Goal: Task Accomplishment & Management: Use online tool/utility

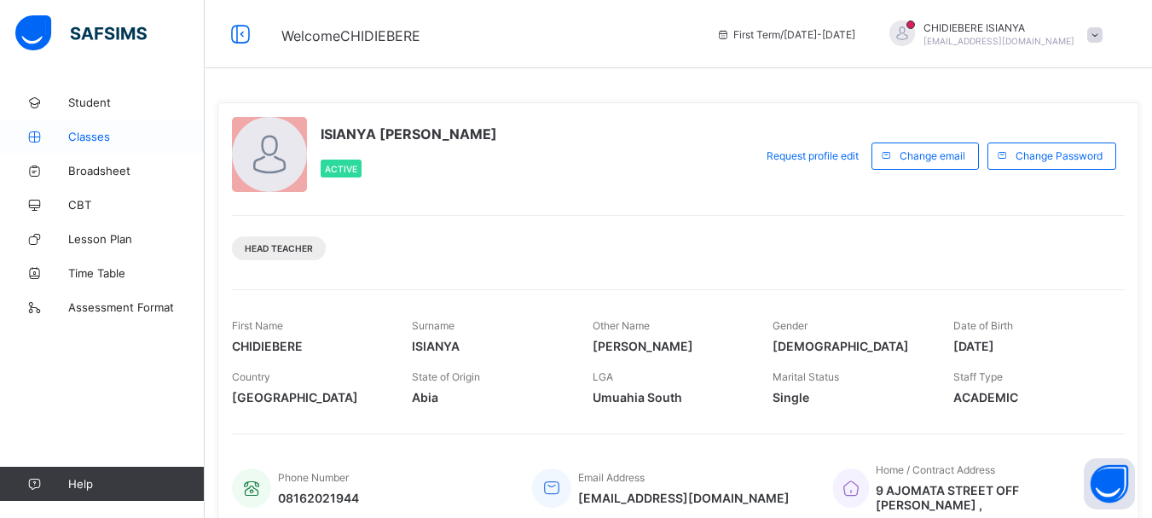
click at [100, 135] on span "Classes" at bounding box center [136, 137] width 136 height 14
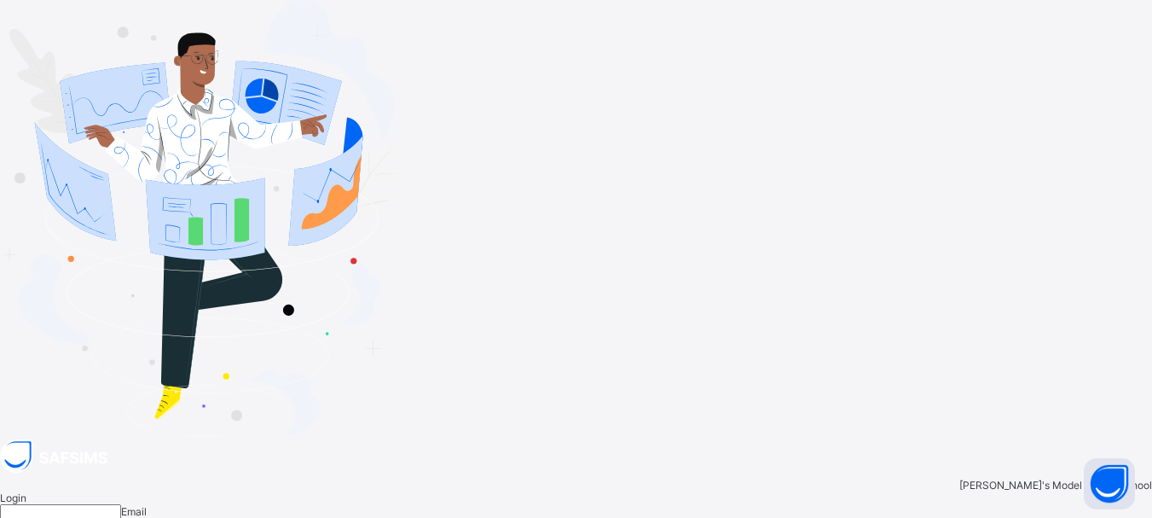
type input "**********"
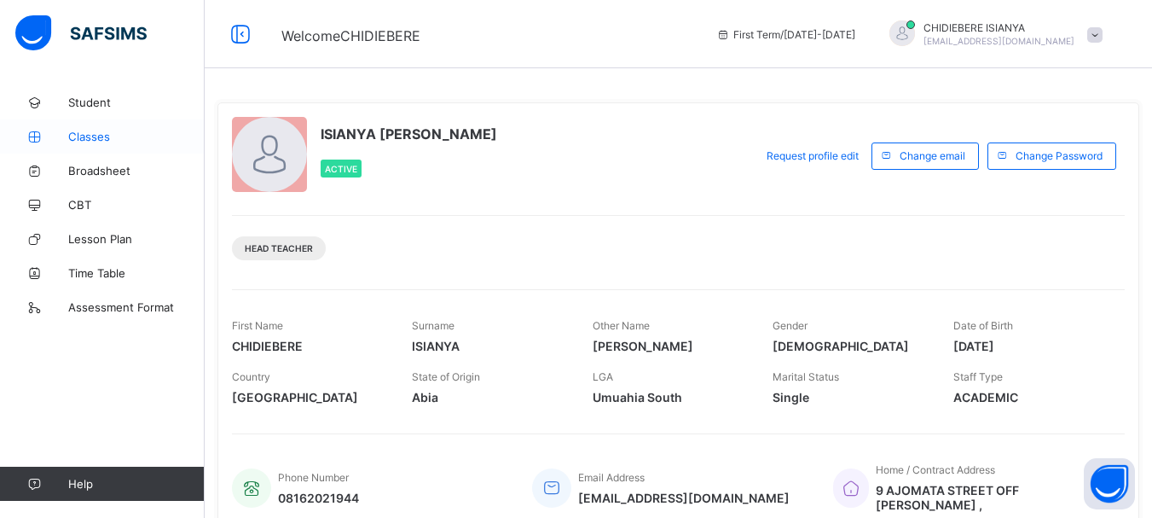
click at [84, 133] on span "Classes" at bounding box center [136, 137] width 136 height 14
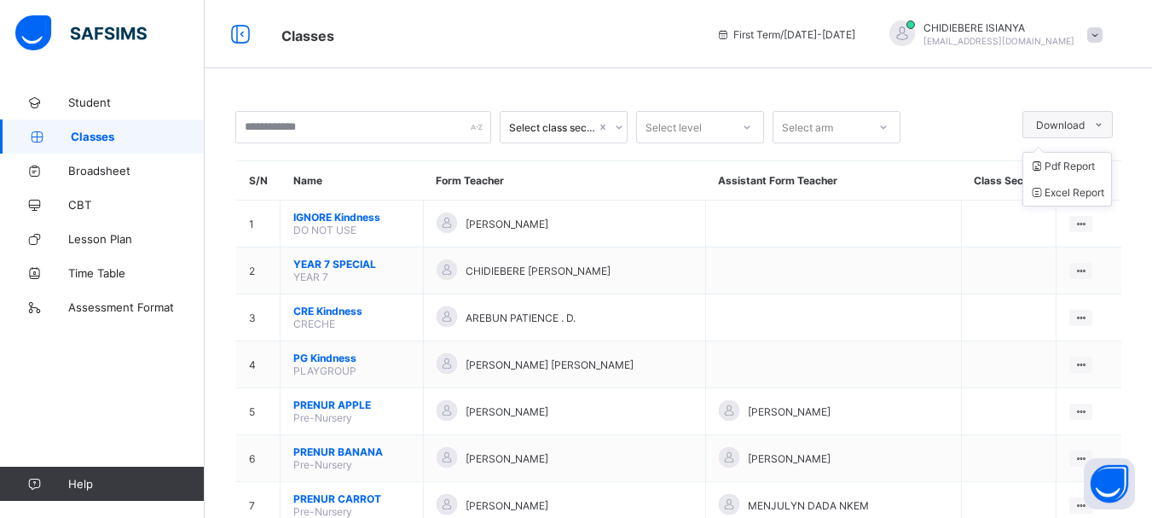
click at [1105, 123] on icon at bounding box center [1098, 124] width 13 height 11
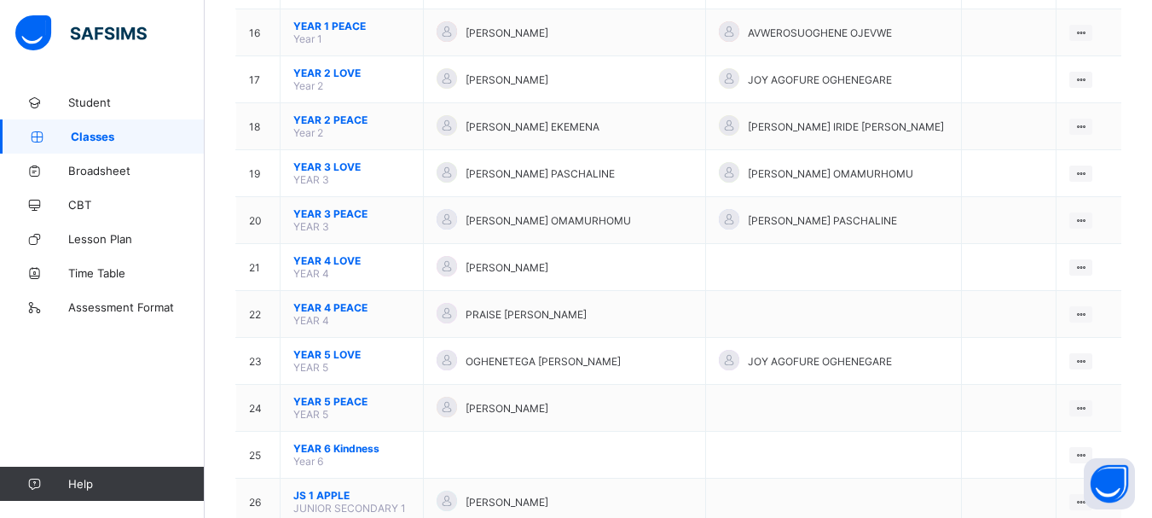
scroll to position [938, 0]
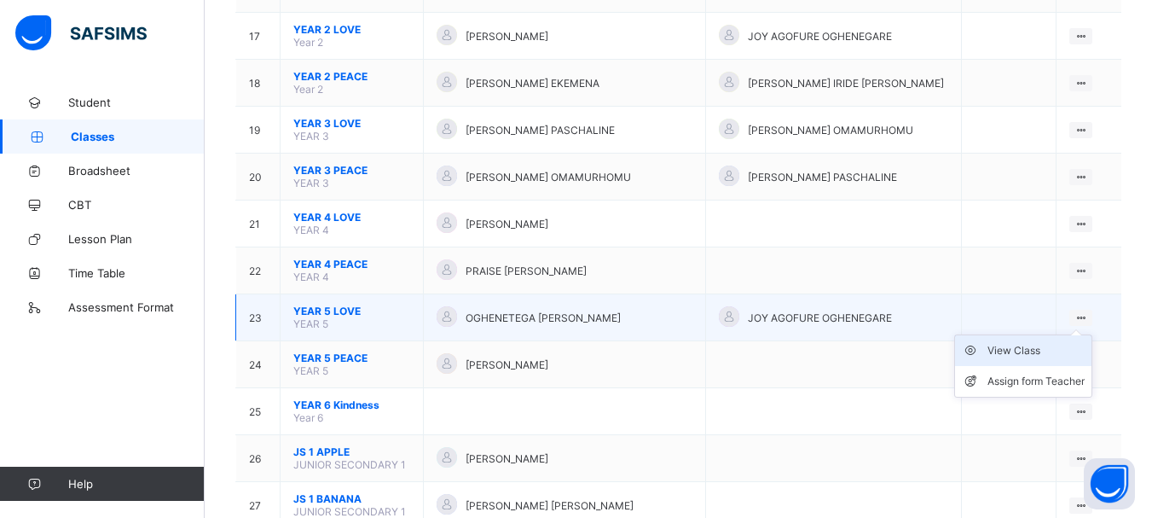
click at [1021, 350] on div "View Class" at bounding box center [1035, 350] width 97 height 17
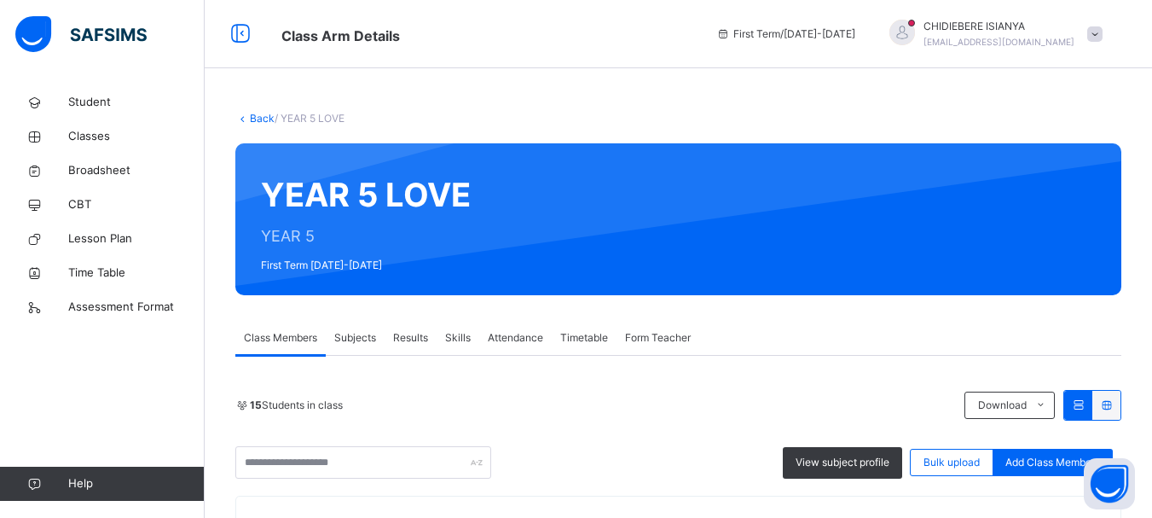
drag, startPoint x: 344, startPoint y: 336, endPoint x: 406, endPoint y: 341, distance: 61.6
click at [344, 337] on span "Subjects" at bounding box center [355, 337] width 42 height 15
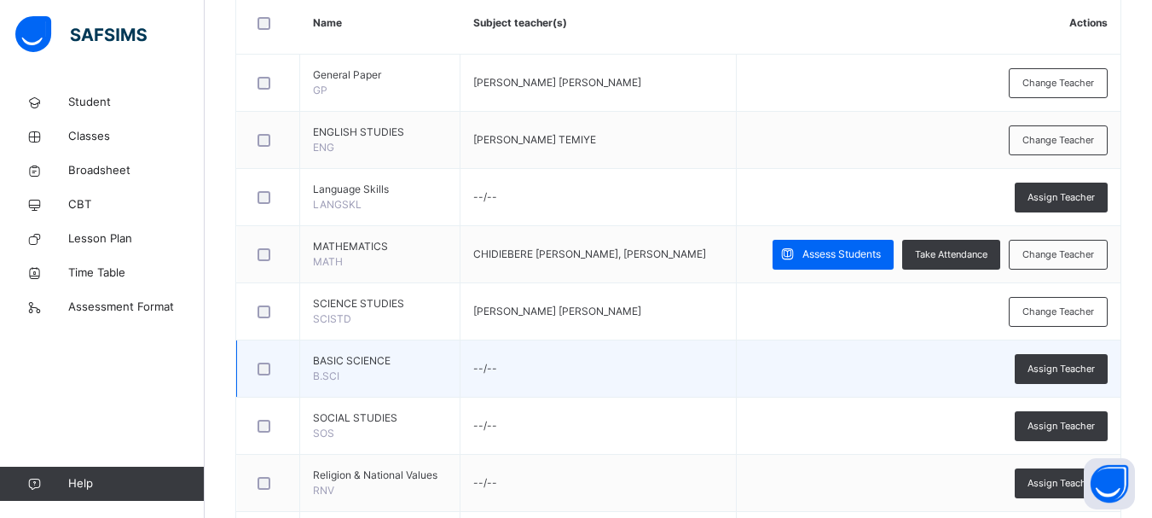
scroll to position [426, 0]
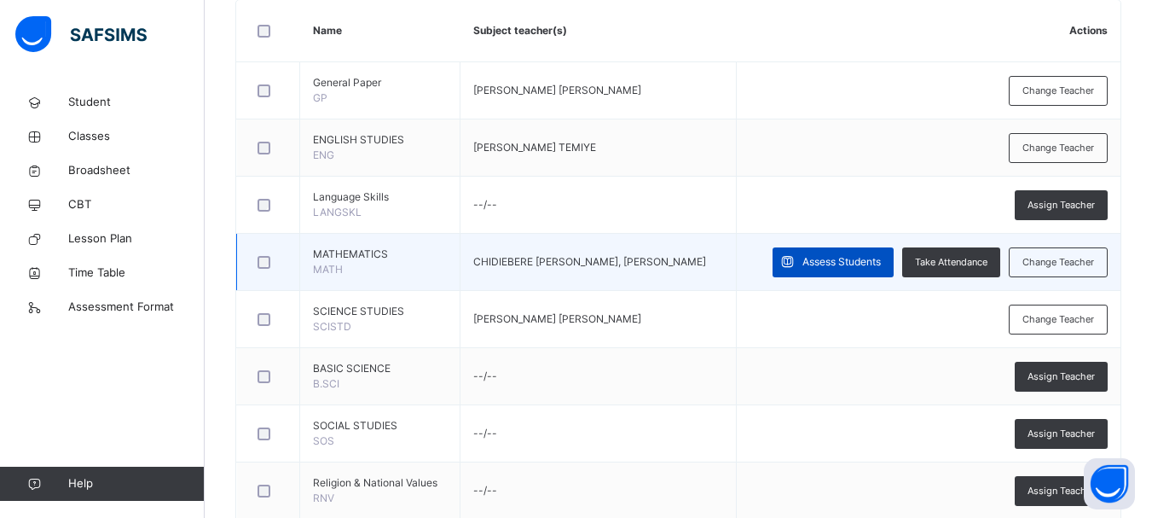
click at [853, 261] on span "Assess Students" at bounding box center [841, 261] width 78 height 15
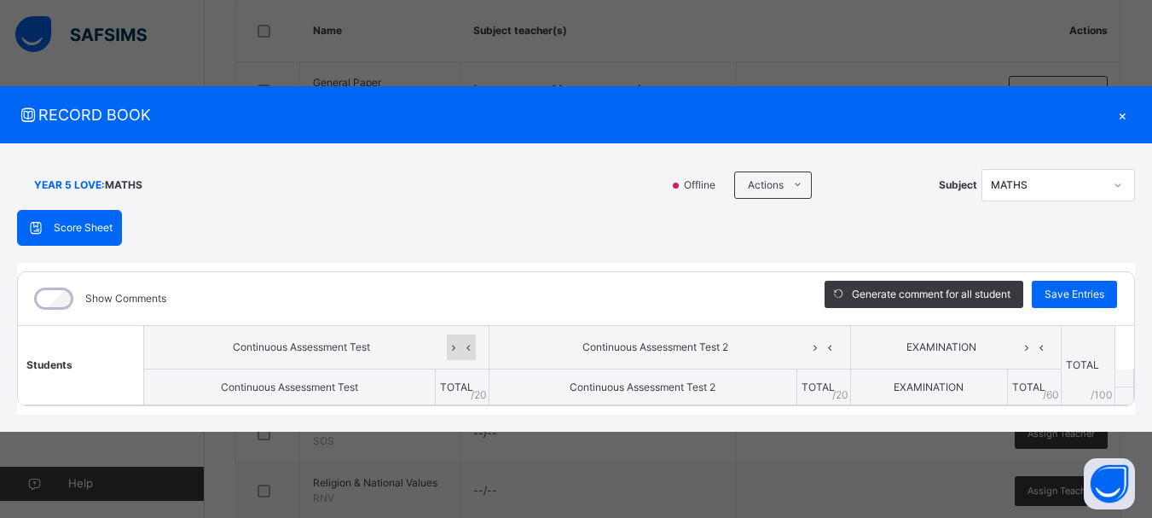
click at [456, 344] on icon at bounding box center [454, 347] width 14 height 26
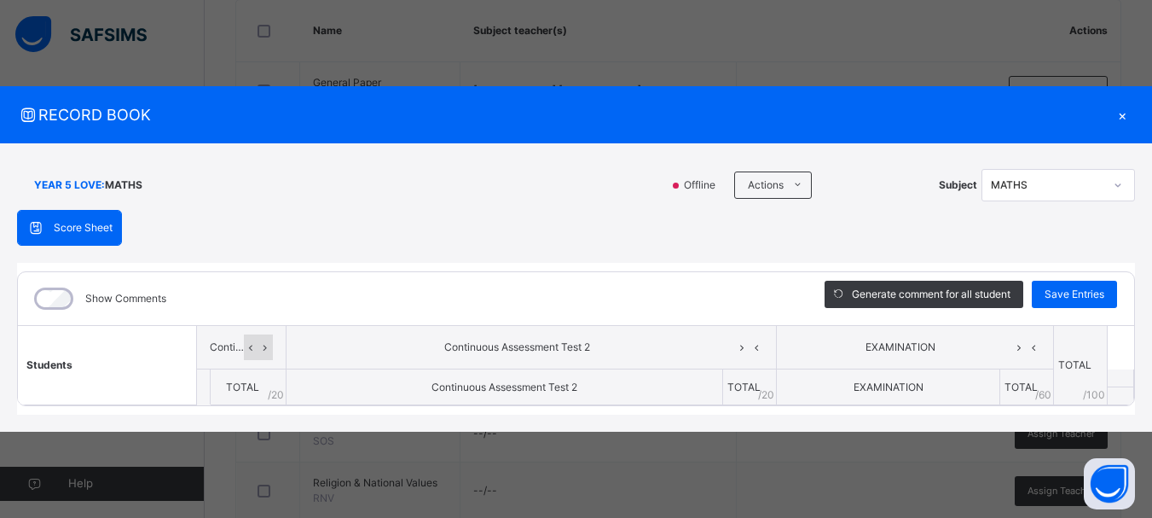
click at [244, 353] on div at bounding box center [258, 347] width 29 height 26
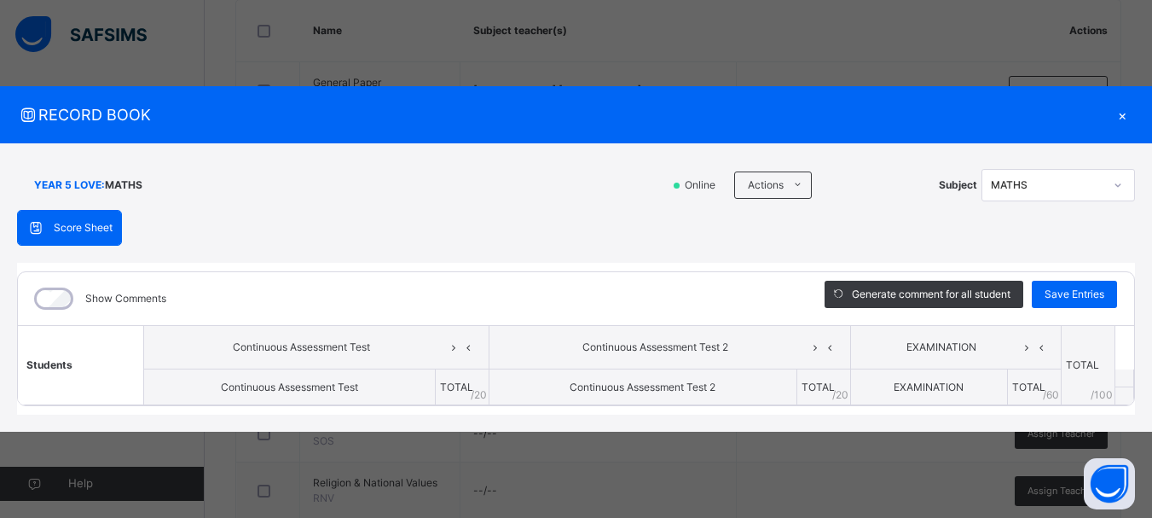
click at [466, 383] on span "TOTAL" at bounding box center [456, 386] width 33 height 13
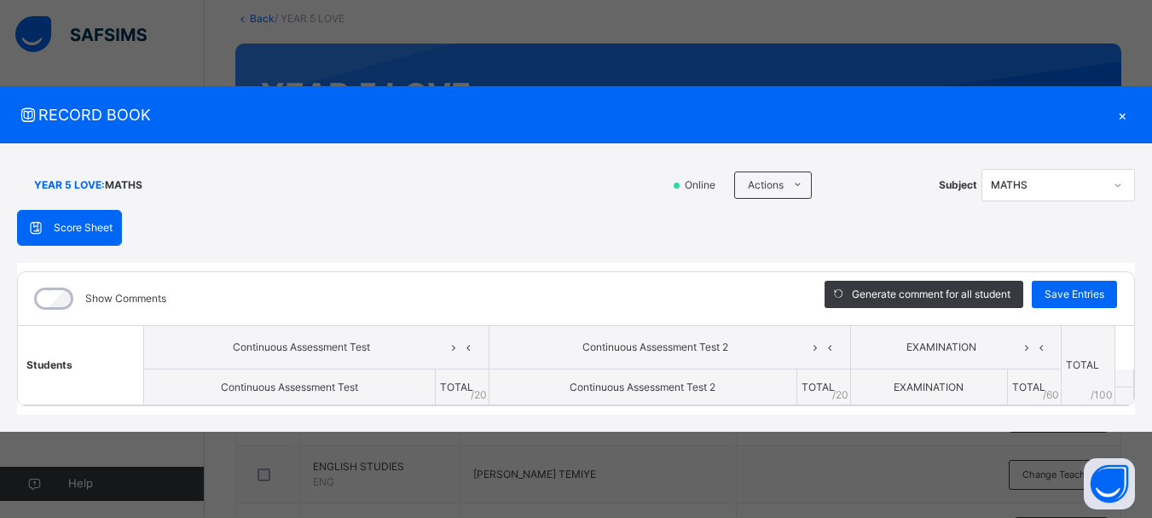
scroll to position [171, 0]
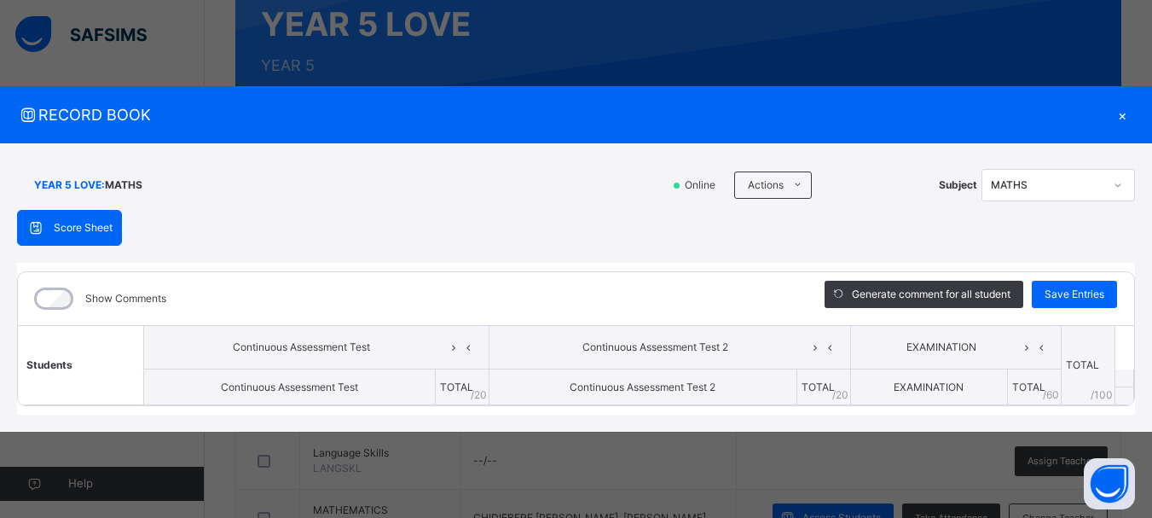
click at [84, 223] on span "Score Sheet" at bounding box center [83, 227] width 59 height 15
click at [87, 229] on span "Score Sheet" at bounding box center [83, 227] width 59 height 15
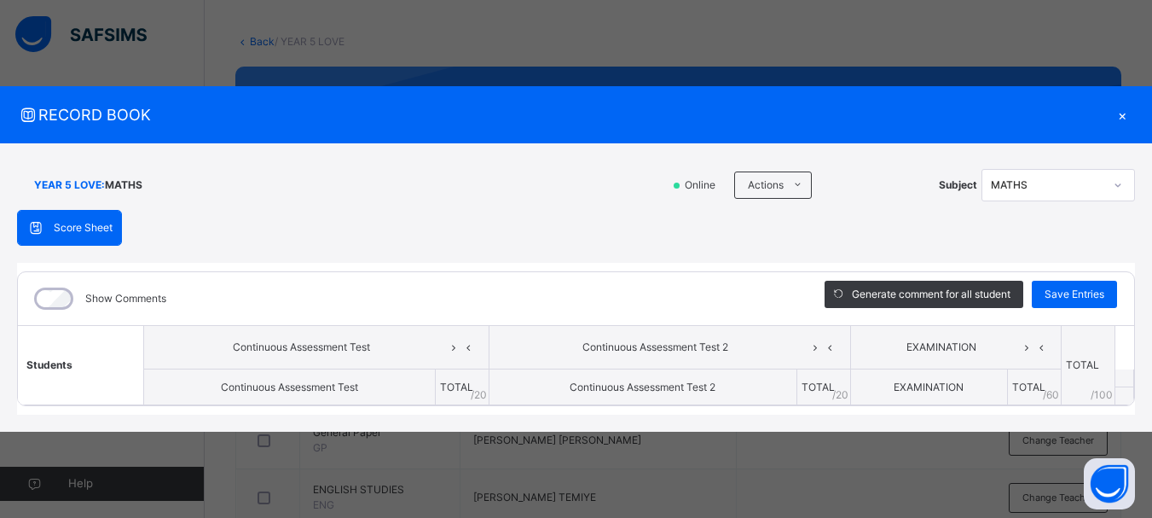
scroll to position [0, 0]
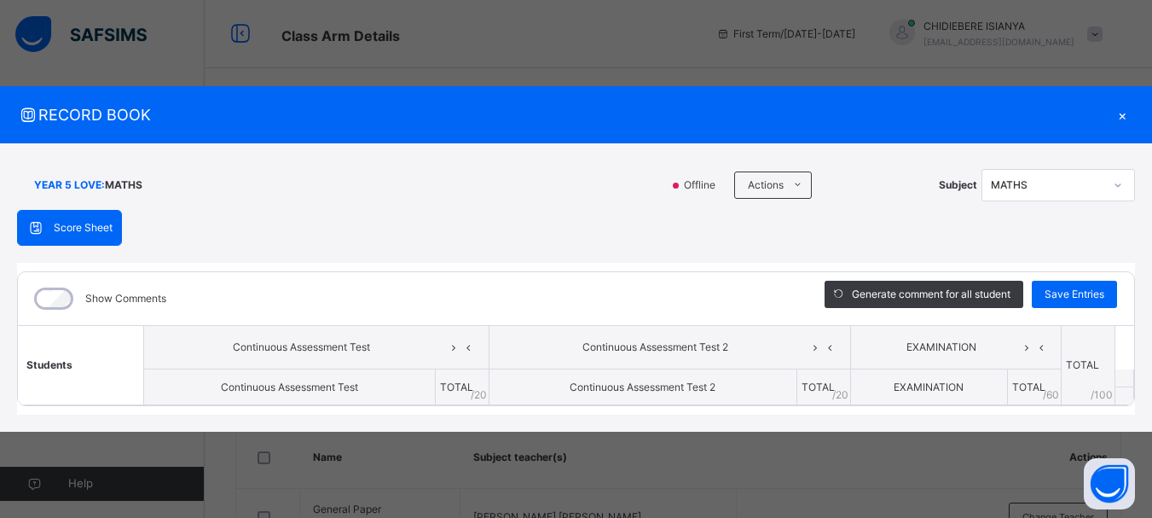
click at [1123, 113] on div "×" at bounding box center [1122, 114] width 26 height 23
